Goal: Task Accomplishment & Management: Manage account settings

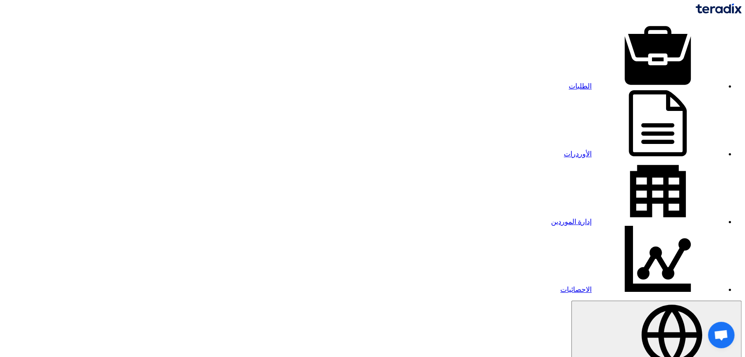
type input "71159"
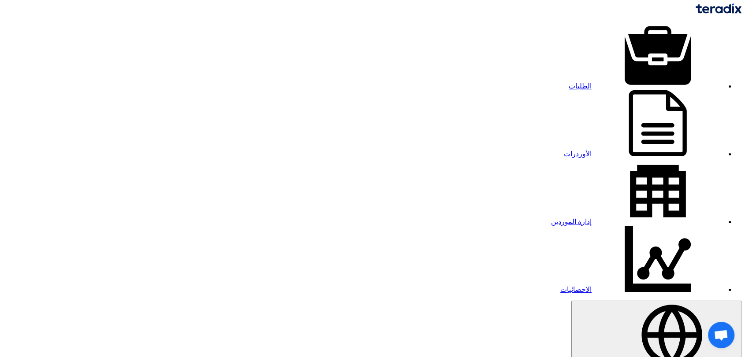
drag, startPoint x: 444, startPoint y: 80, endPoint x: 412, endPoint y: 119, distance: 49.8
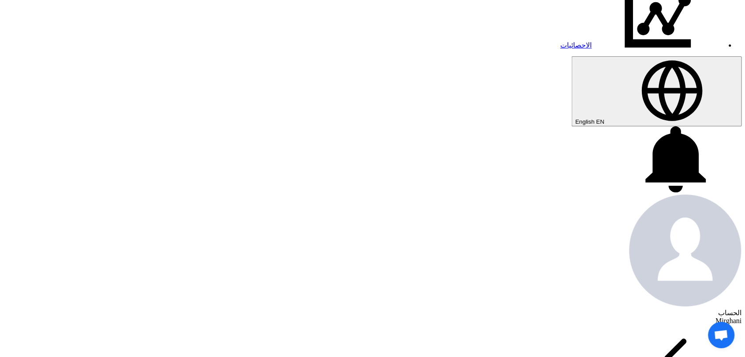
scroll to position [391, 0]
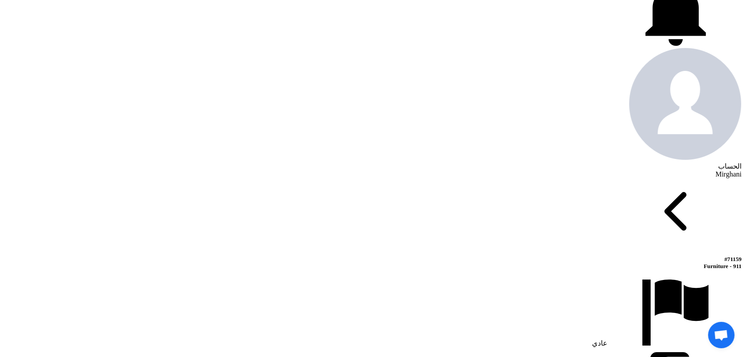
drag, startPoint x: 514, startPoint y: 184, endPoint x: 555, endPoint y: 186, distance: 41.0
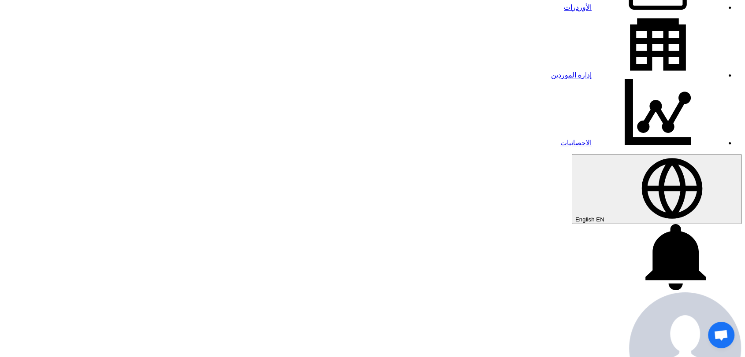
scroll to position [0, 0]
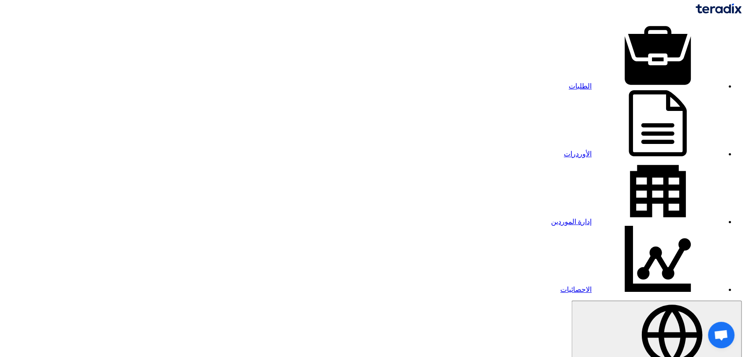
drag, startPoint x: 563, startPoint y: 234, endPoint x: 604, endPoint y: 257, distance: 47.6
copy b "1010006423"
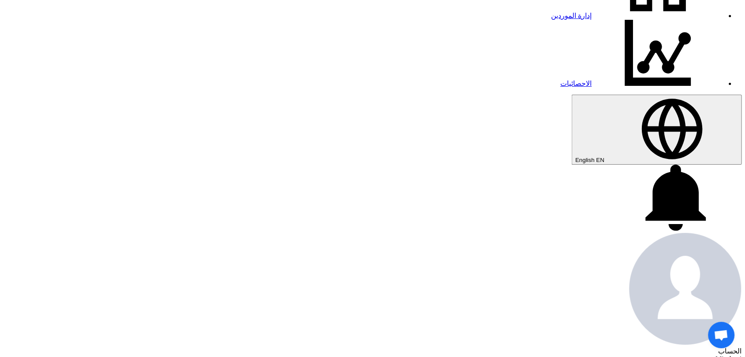
scroll to position [196, 0]
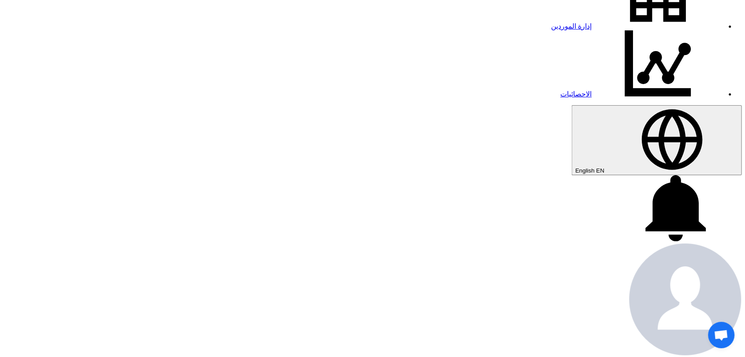
drag, startPoint x: 428, startPoint y: 156, endPoint x: 434, endPoint y: 158, distance: 5.6
copy span "1,300"
drag, startPoint x: 424, startPoint y: 191, endPoint x: 437, endPoint y: 193, distance: 13.8
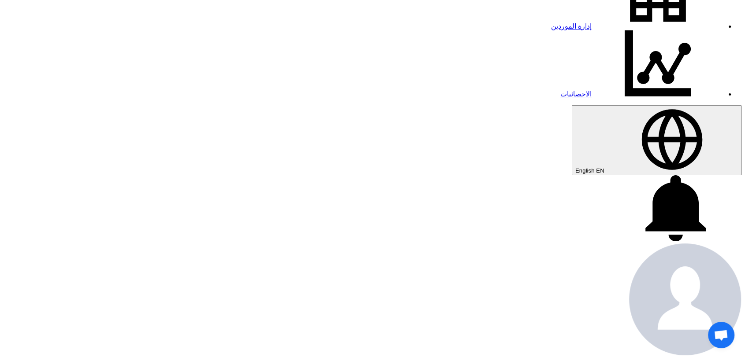
copy span "270"
copy span "1,250"
drag, startPoint x: 430, startPoint y: 266, endPoint x: 441, endPoint y: 264, distance: 10.7
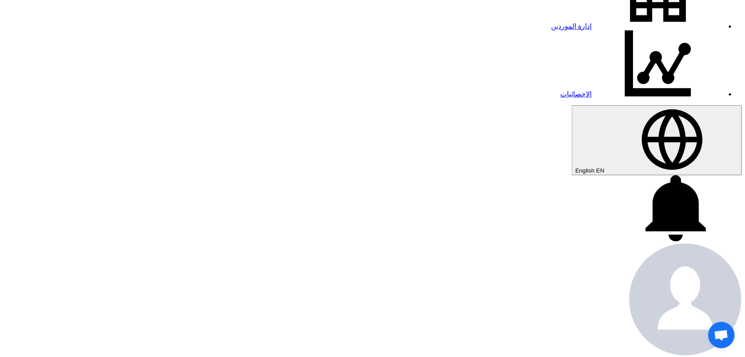
copy tr "250"
drag, startPoint x: 438, startPoint y: 268, endPoint x: 428, endPoint y: 262, distance: 11.8
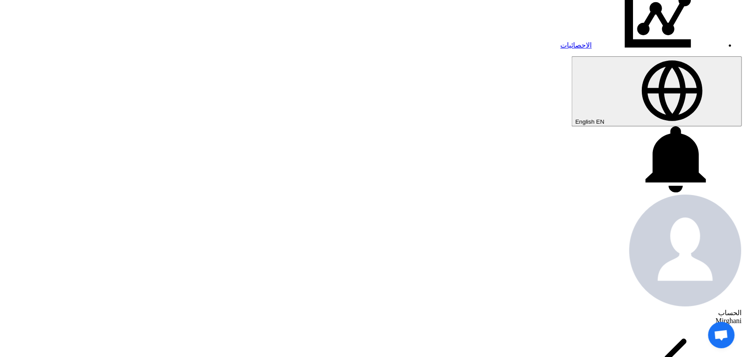
scroll to position [294, 0]
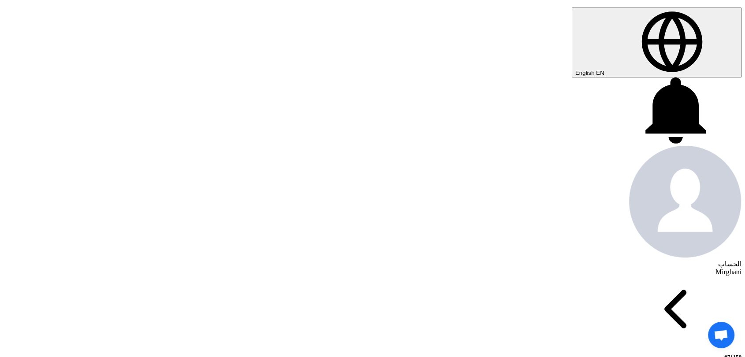
drag, startPoint x: 413, startPoint y: 195, endPoint x: 450, endPoint y: 197, distance: 37.1
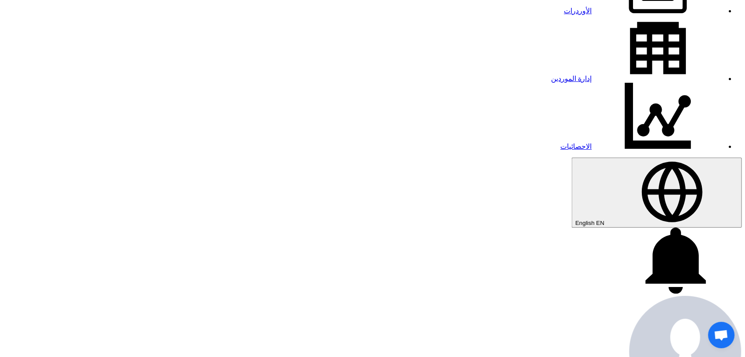
scroll to position [98, 0]
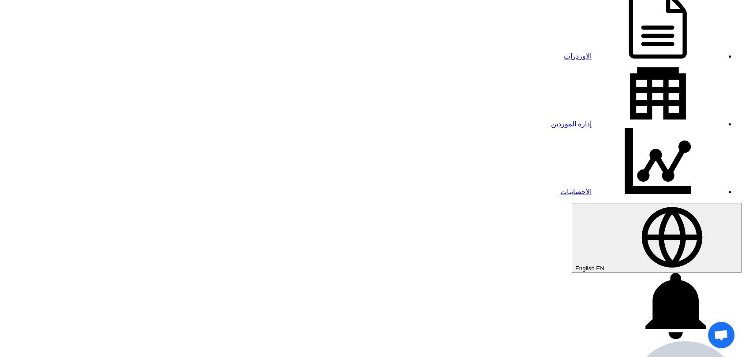
drag, startPoint x: 531, startPoint y: 101, endPoint x: 559, endPoint y: 100, distance: 27.3
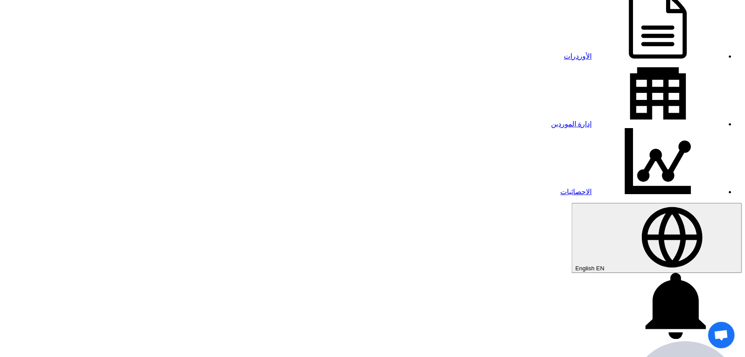
drag, startPoint x: 529, startPoint y: 99, endPoint x: 586, endPoint y: 142, distance: 71.4
copy div "TX_71159_2356061_1"
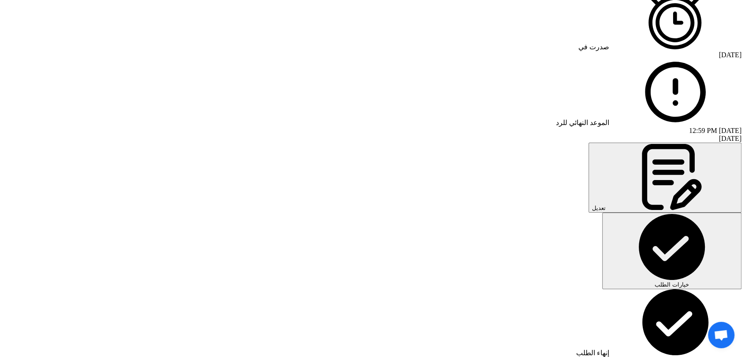
scroll to position [1028, 0]
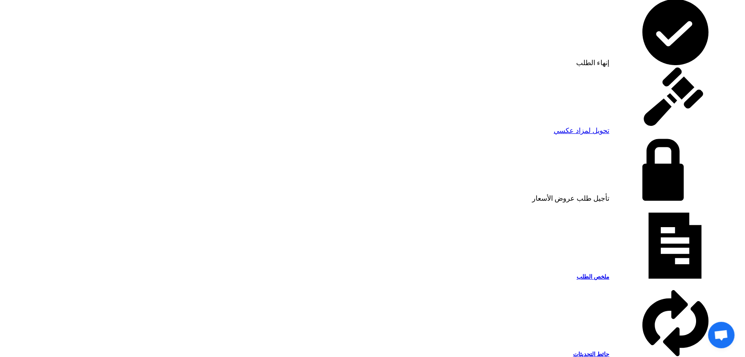
scroll to position [1175, 0]
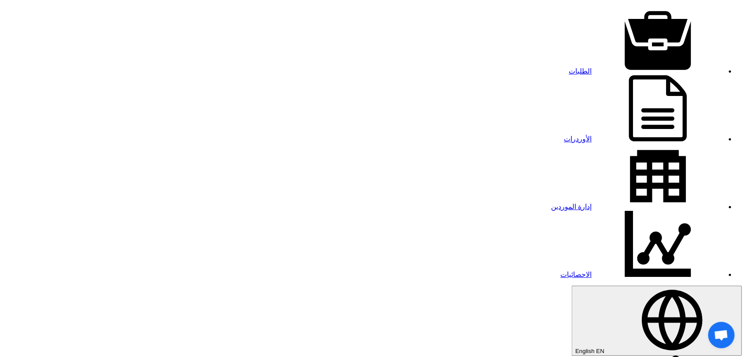
scroll to position [0, 0]
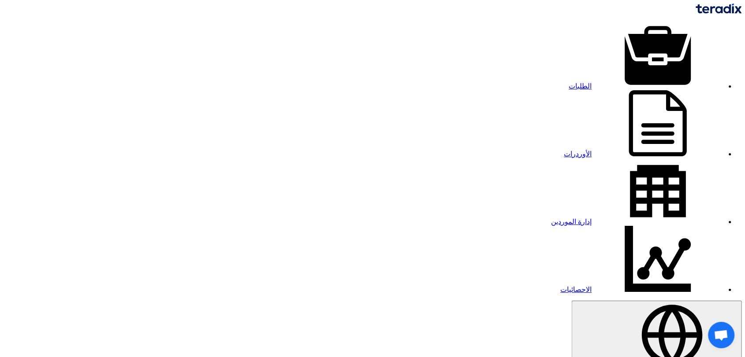
click at [551, 218] on link "إدارة الموردين" at bounding box center [637, 221] width 173 height 7
click at [572, 82] on link "الطلبات" at bounding box center [645, 85] width 155 height 7
type input "71213"
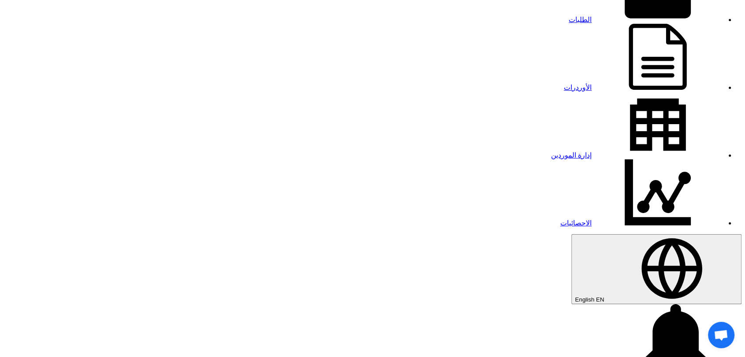
scroll to position [60, 0]
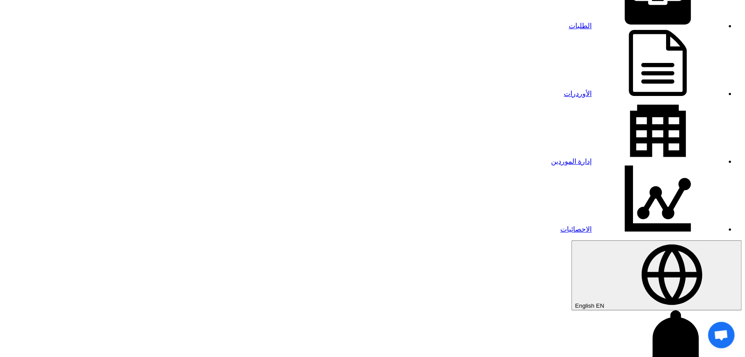
type input "[DATE]"
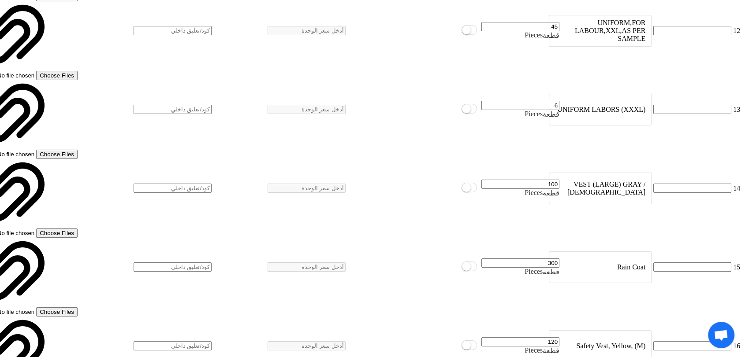
scroll to position [2215, 0]
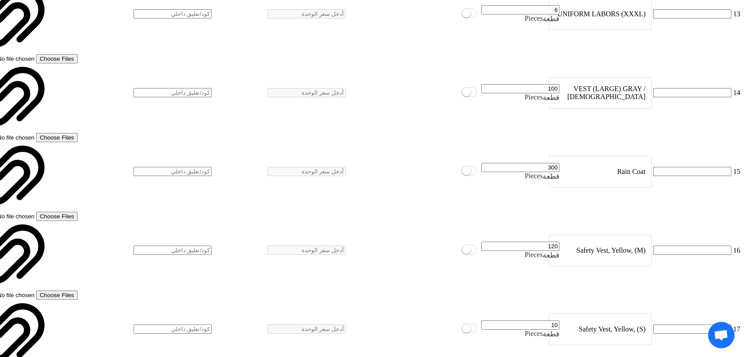
scroll to position [2252, 0]
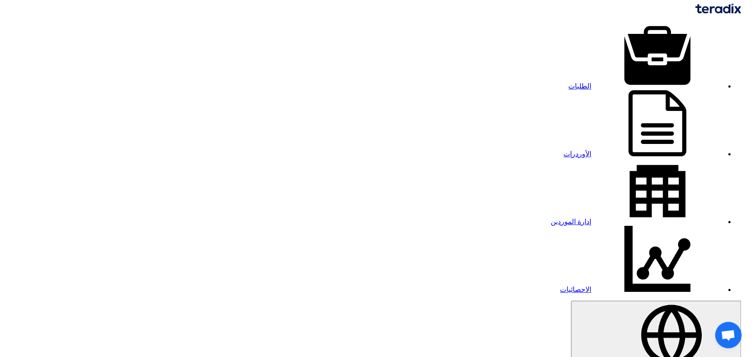
type input "ersal"
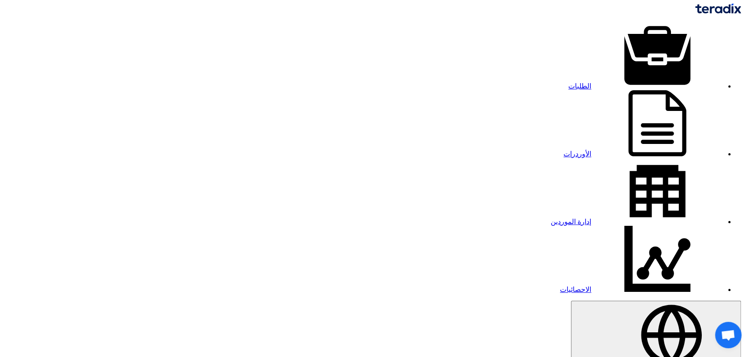
drag, startPoint x: 414, startPoint y: 61, endPoint x: 490, endPoint y: 54, distance: 76.1
type input "e"
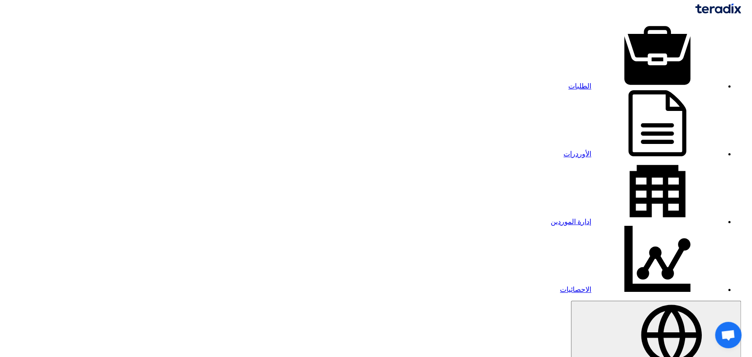
type input "e"
type input "er"
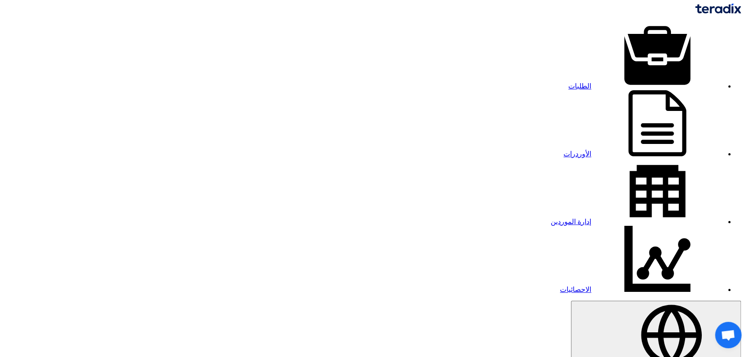
type input "er"
type input "ers"
type input "ersa"
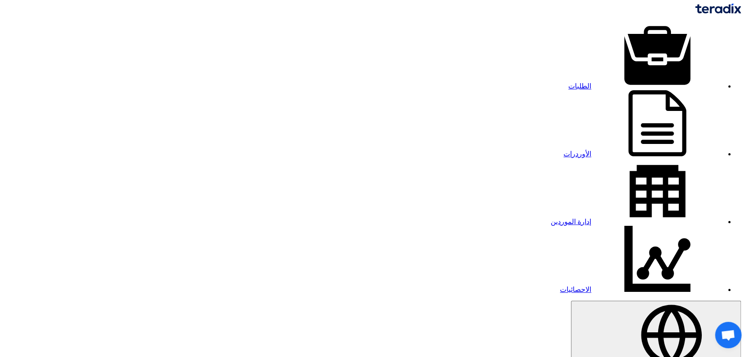
type input "ersa"
type input "ersal"
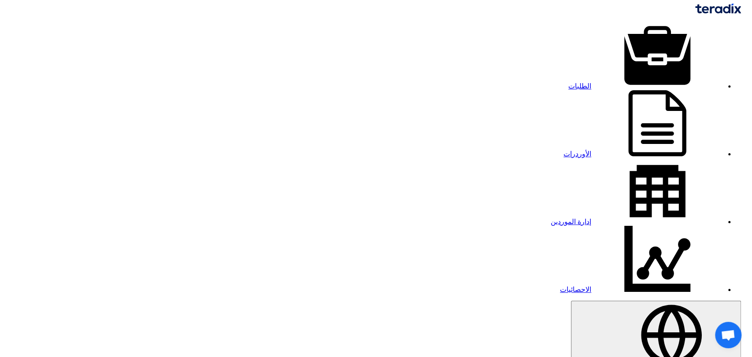
type input "ersal"
checkbox input "true"
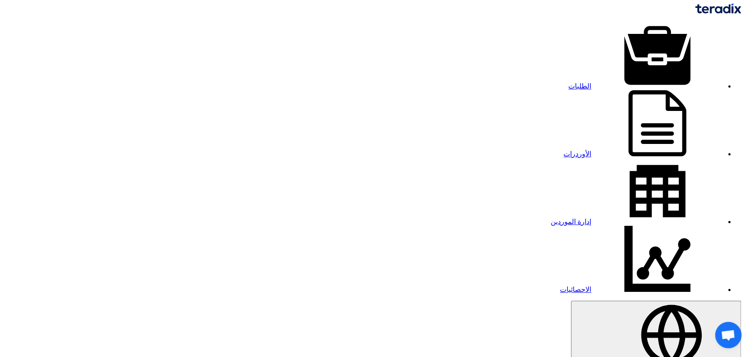
checkbox input "true"
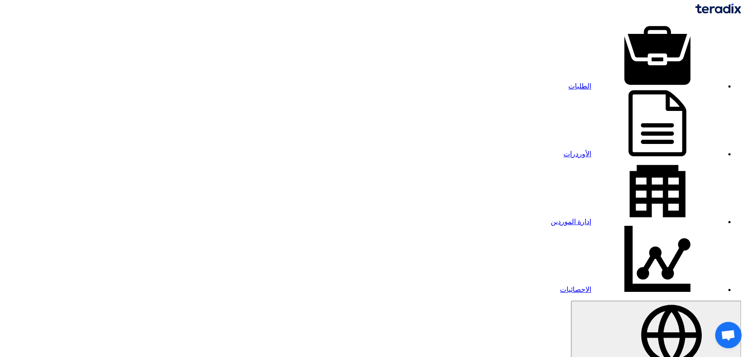
checkbox input "true"
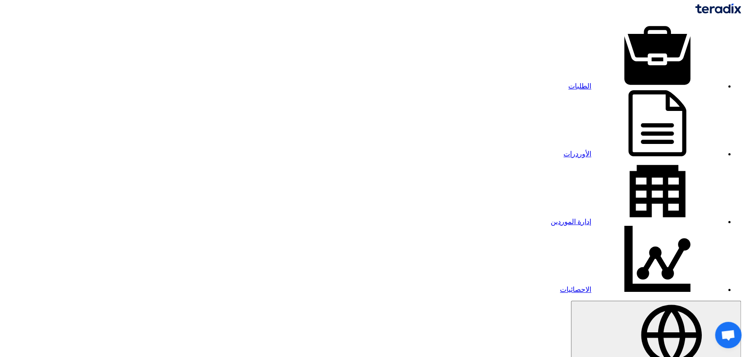
checkbox input "true"
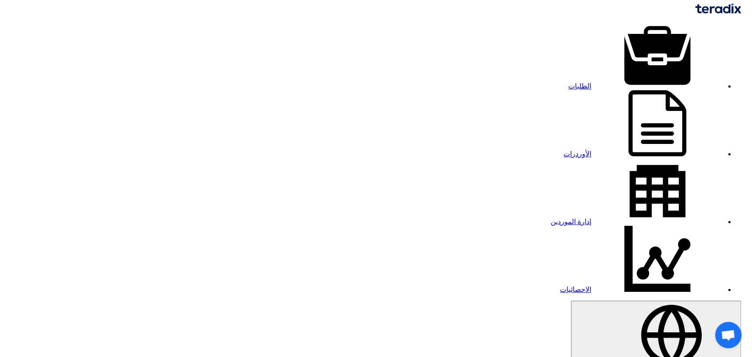
checkbox input "false"
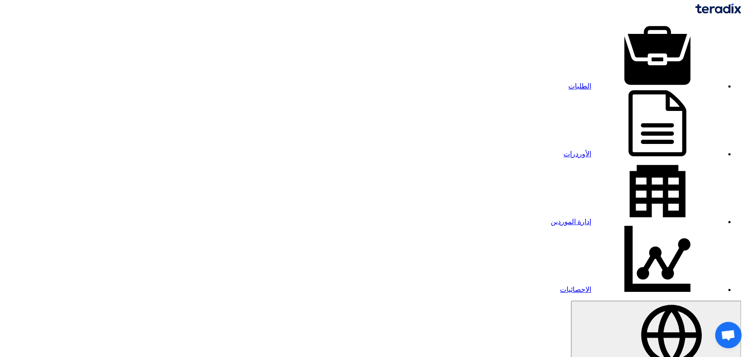
checkbox input "true"
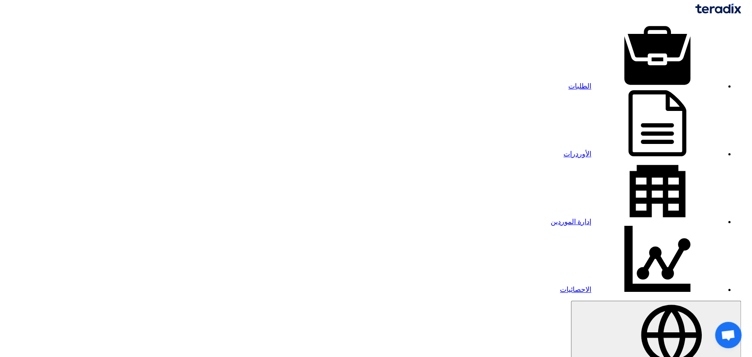
drag, startPoint x: 371, startPoint y: 67, endPoint x: 542, endPoint y: 88, distance: 171.9
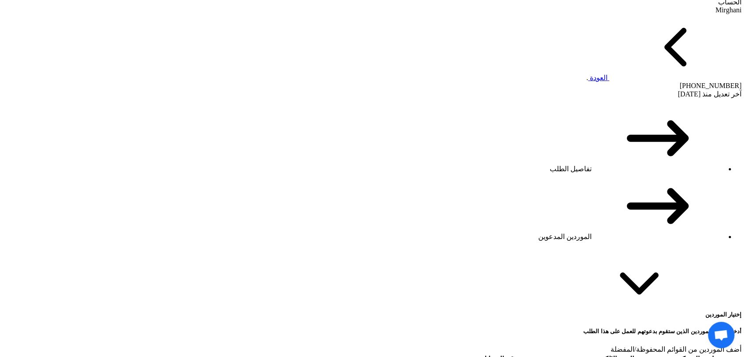
scroll to position [582, 0]
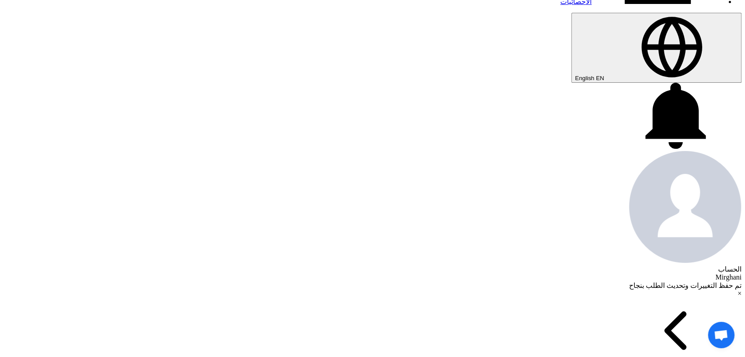
scroll to position [0, 0]
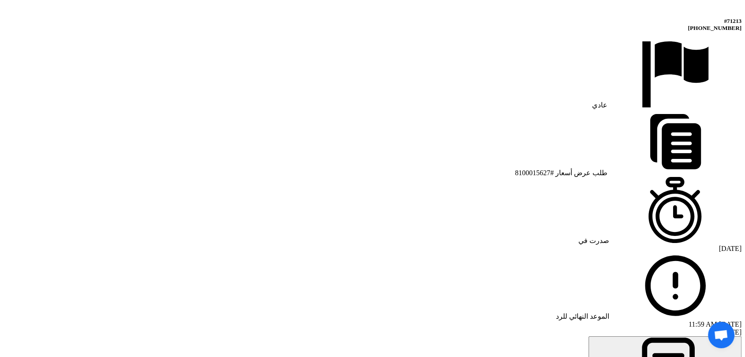
scroll to position [636, 0]
